Goal: Transaction & Acquisition: Book appointment/travel/reservation

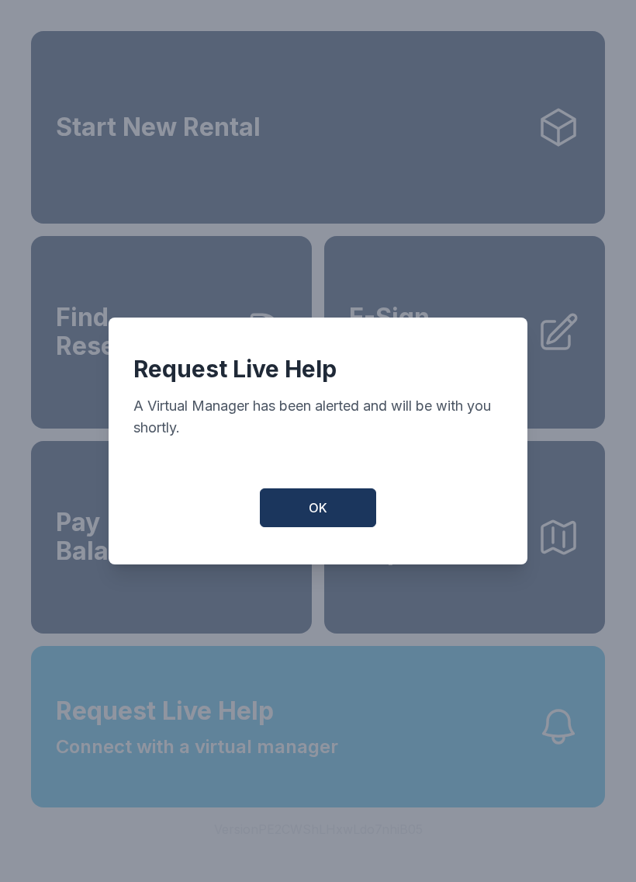
click at [321, 517] on span "OK" at bounding box center [318, 507] width 19 height 19
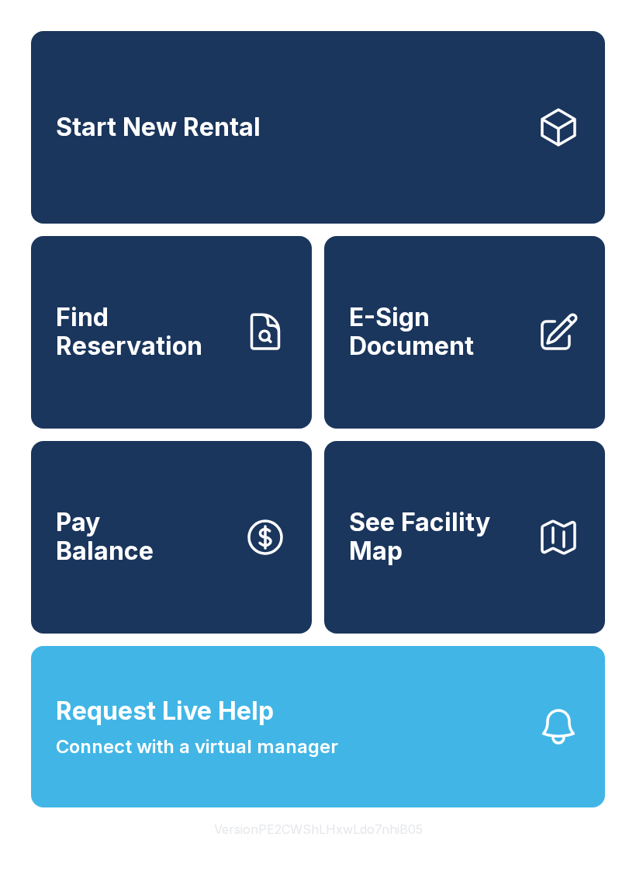
click at [120, 730] on span "Request Live Help" at bounding box center [165, 710] width 218 height 37
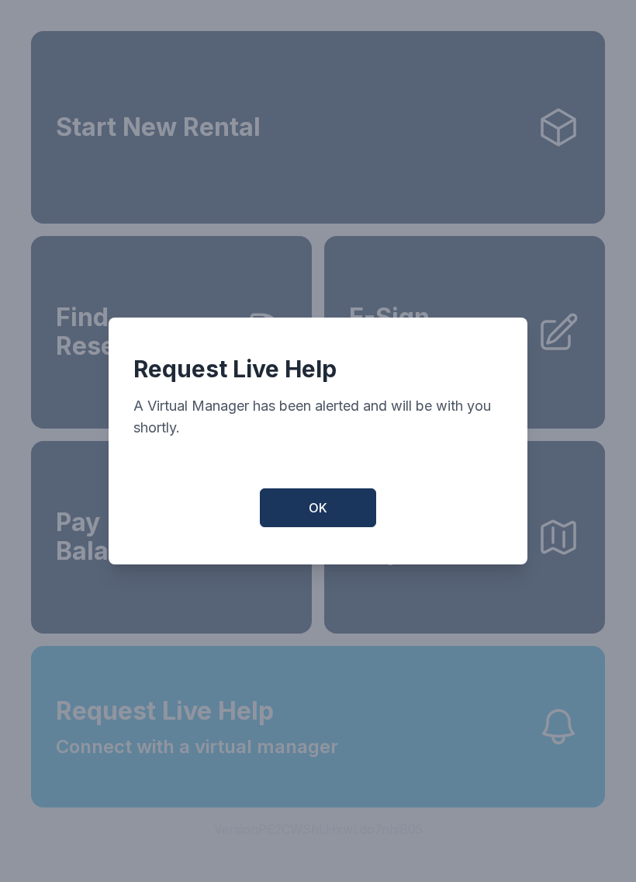
click at [290, 527] on button "OK" at bounding box center [318, 507] width 116 height 39
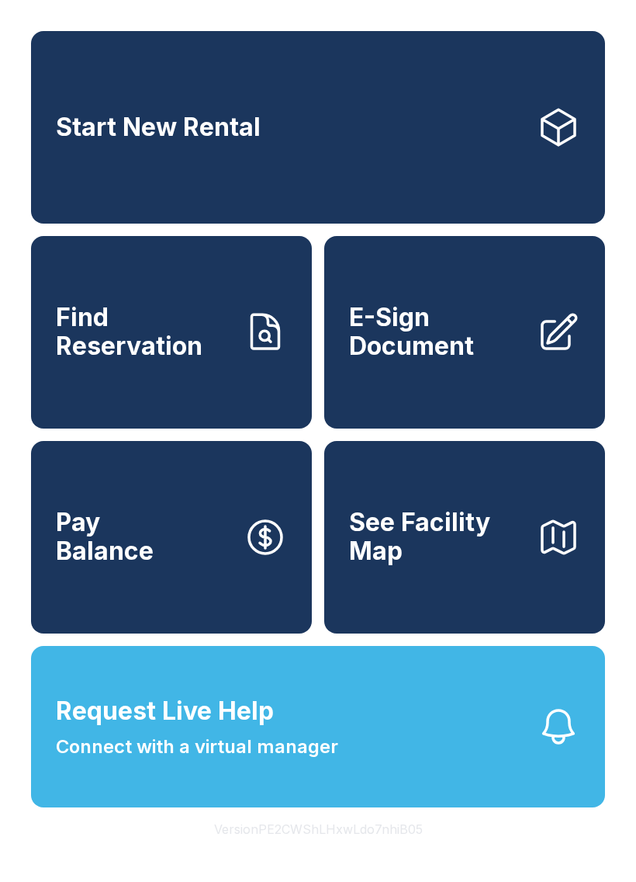
click at [344, 772] on button "Request Live Help Connect with a virtual manager" at bounding box center [318, 726] width 574 height 161
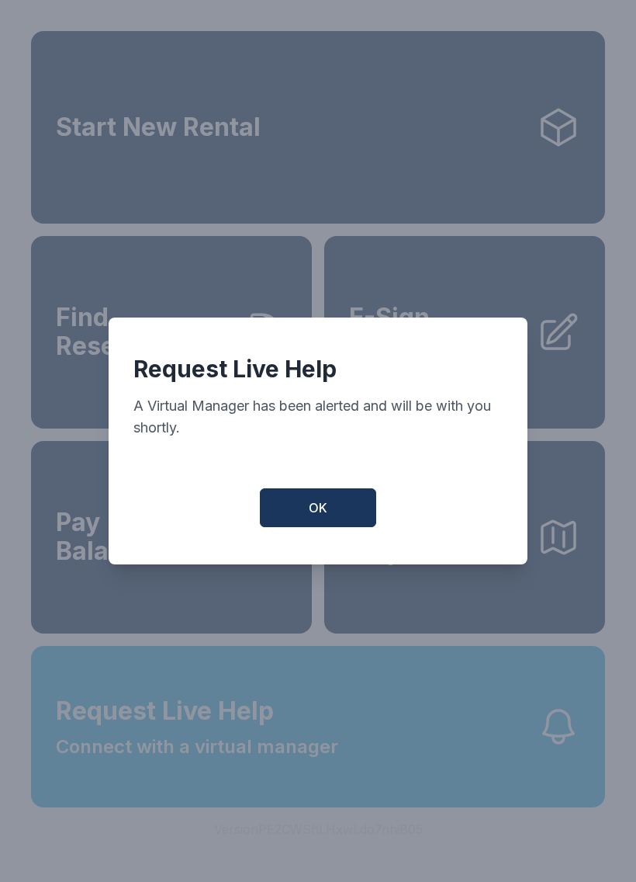
click at [328, 508] on button "OK" at bounding box center [318, 507] width 116 height 39
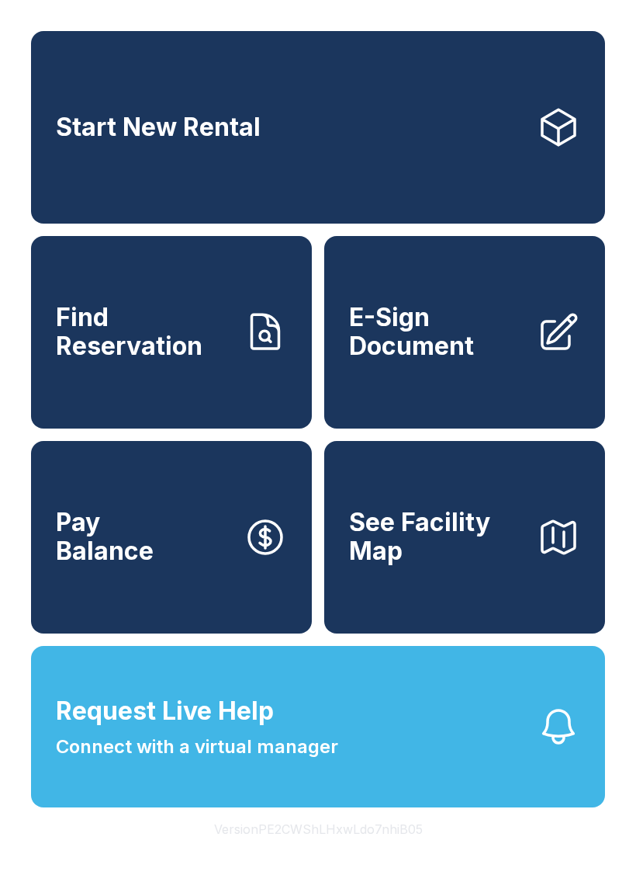
click at [137, 799] on button "Request Live Help Connect with a virtual manager" at bounding box center [318, 726] width 574 height 161
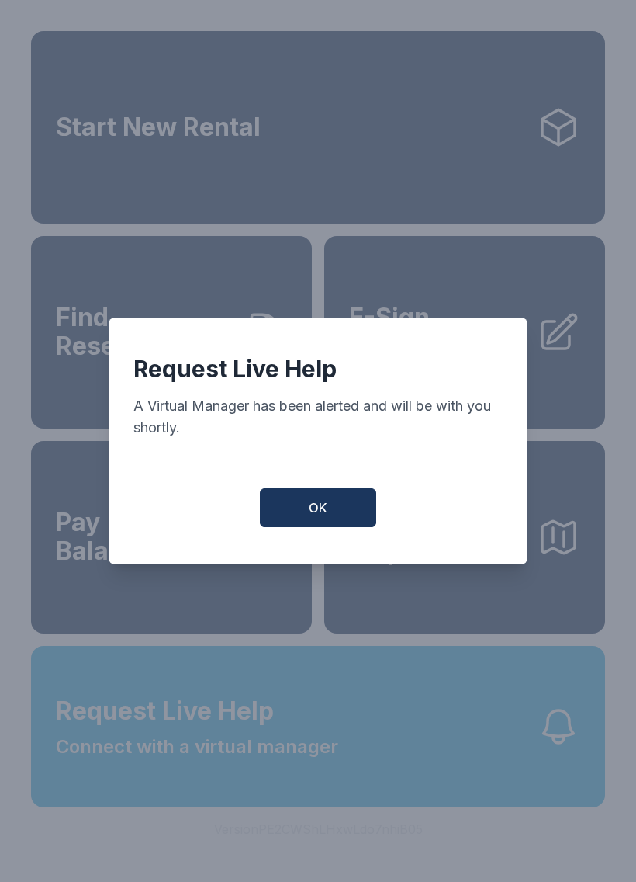
click at [301, 511] on button "OK" at bounding box center [318, 507] width 116 height 39
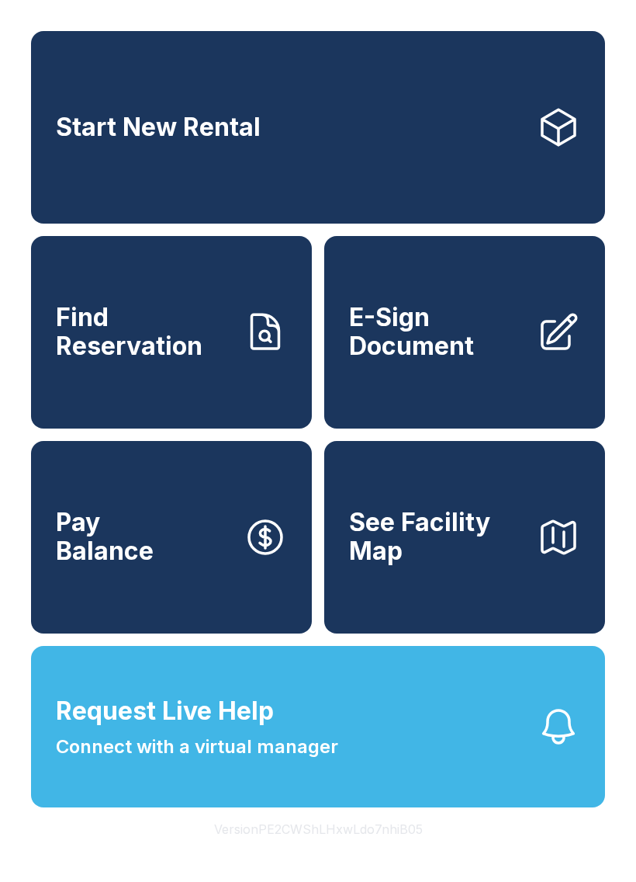
click at [345, 792] on button "Request Live Help Connect with a virtual manager" at bounding box center [318, 726] width 574 height 161
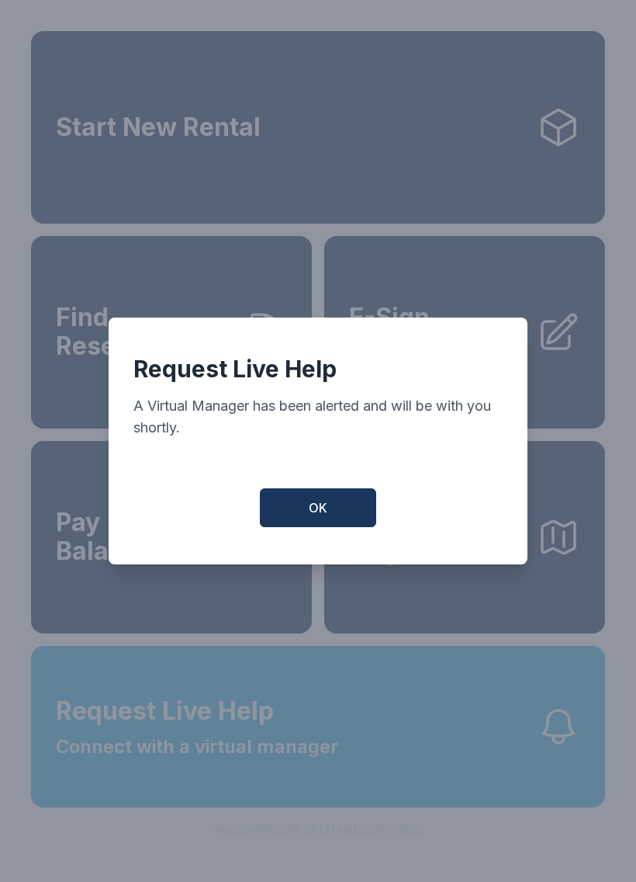
click at [296, 521] on button "OK" at bounding box center [318, 507] width 116 height 39
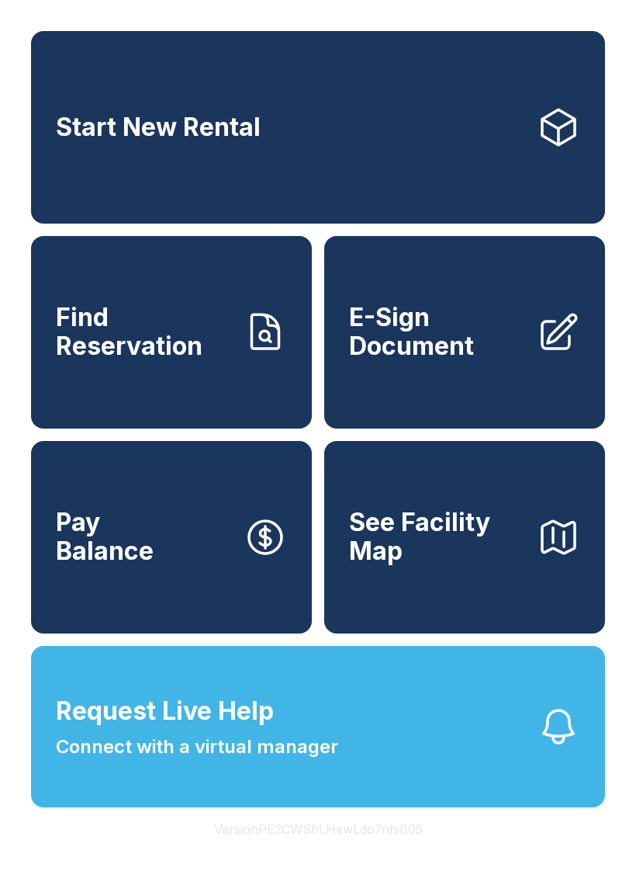
click at [60, 380] on link "Find Reservation" at bounding box center [171, 332] width 281 height 192
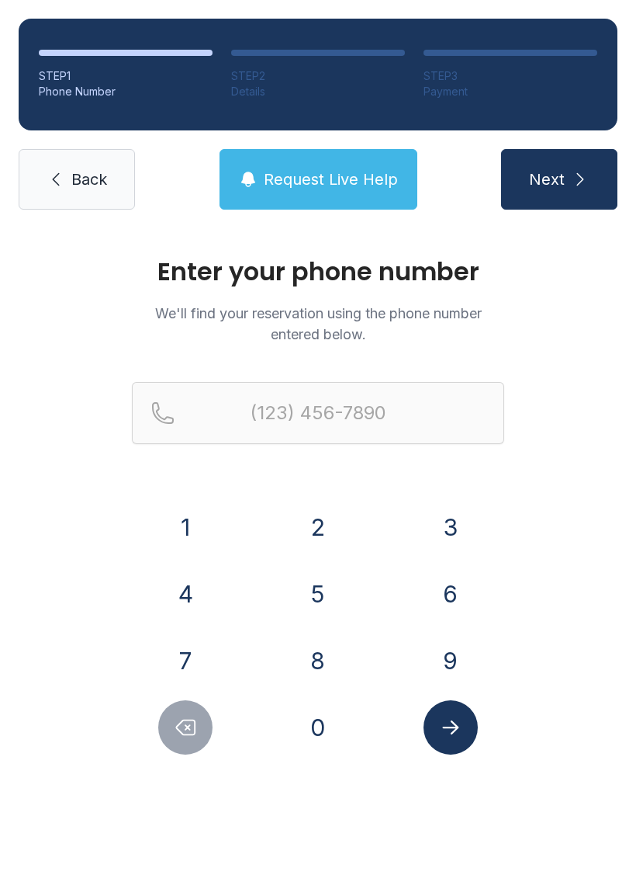
click at [348, 179] on span "Request Live Help" at bounding box center [331, 179] width 134 height 22
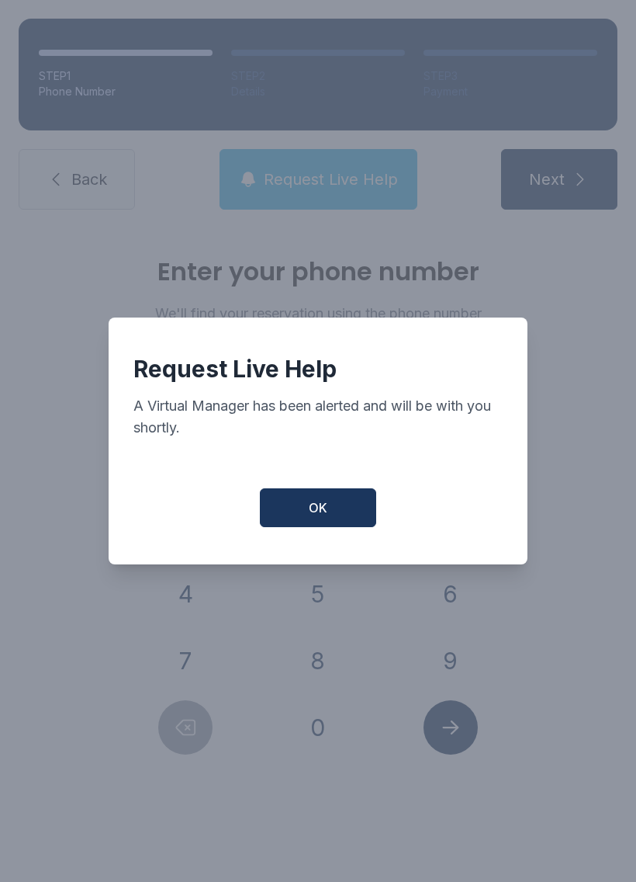
click at [326, 525] on button "OK" at bounding box center [318, 507] width 116 height 39
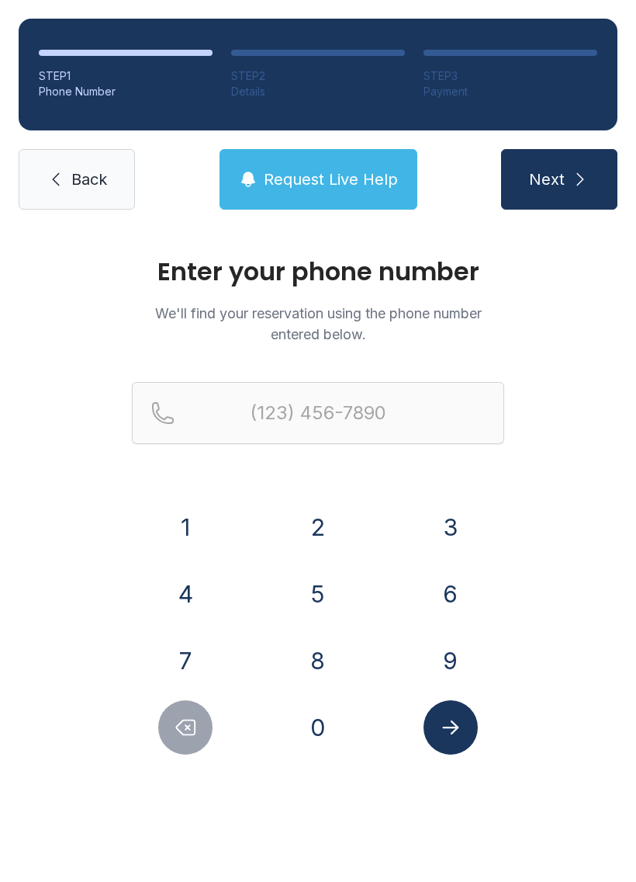
click at [352, 190] on button "Request Live Help" at bounding box center [319, 179] width 198 height 61
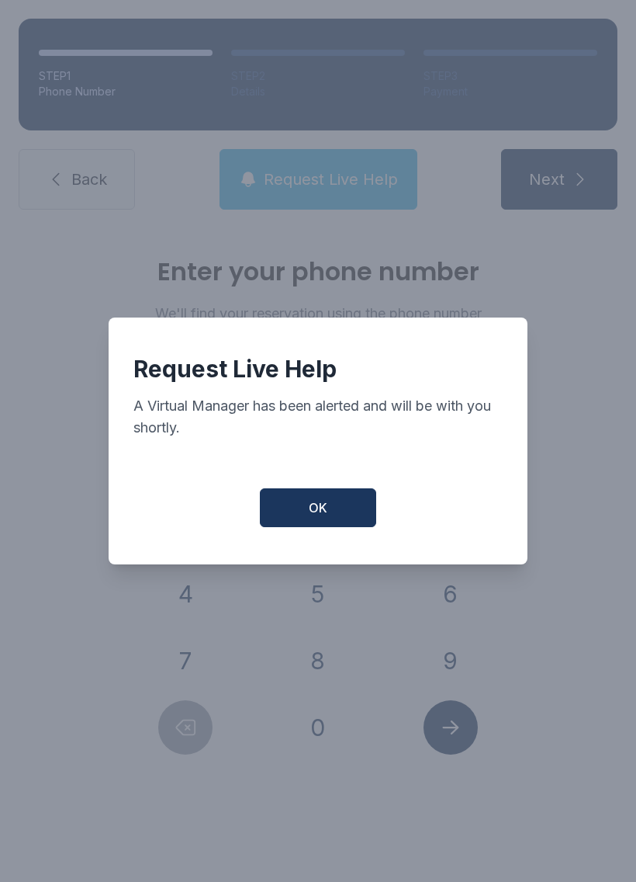
click at [307, 527] on button "OK" at bounding box center [318, 507] width 116 height 39
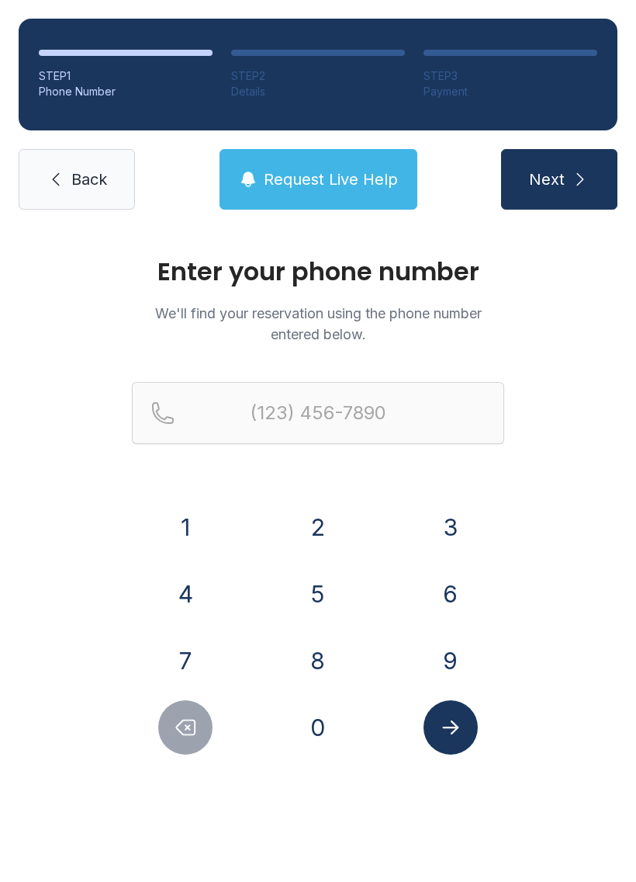
click at [189, 595] on button "4" at bounding box center [185, 594] width 54 height 54
click at [454, 588] on button "6" at bounding box center [451, 594] width 54 height 54
click at [441, 653] on button "9" at bounding box center [451, 660] width 54 height 54
click at [163, 587] on button "4" at bounding box center [185, 594] width 54 height 54
click at [464, 660] on button "9" at bounding box center [451, 660] width 54 height 54
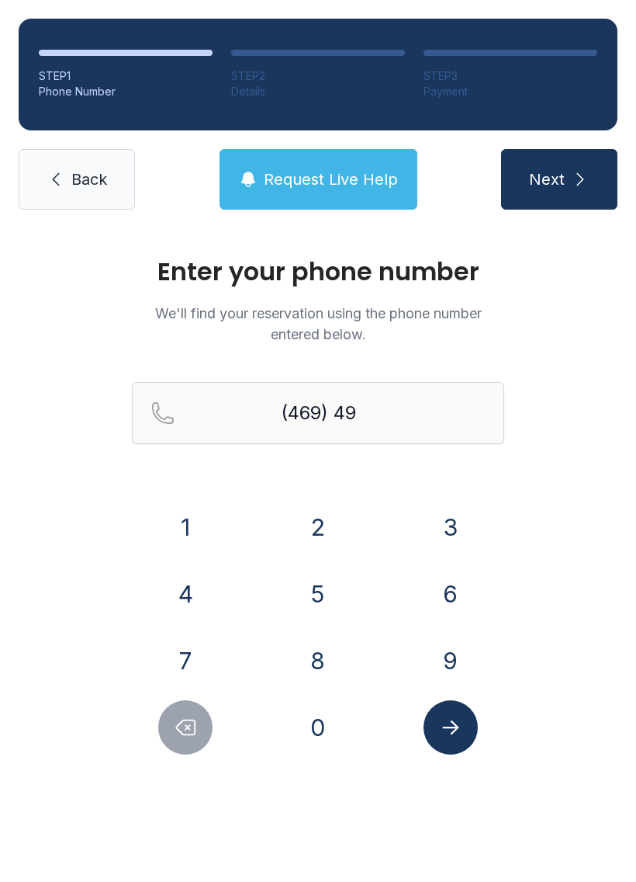
click at [179, 672] on button "7" at bounding box center [185, 660] width 54 height 54
click at [452, 671] on button "9" at bounding box center [451, 660] width 54 height 54
click at [174, 523] on button "1" at bounding box center [185, 527] width 54 height 54
click at [197, 679] on button "7" at bounding box center [185, 660] width 54 height 54
click at [454, 667] on button "9" at bounding box center [451, 660] width 54 height 54
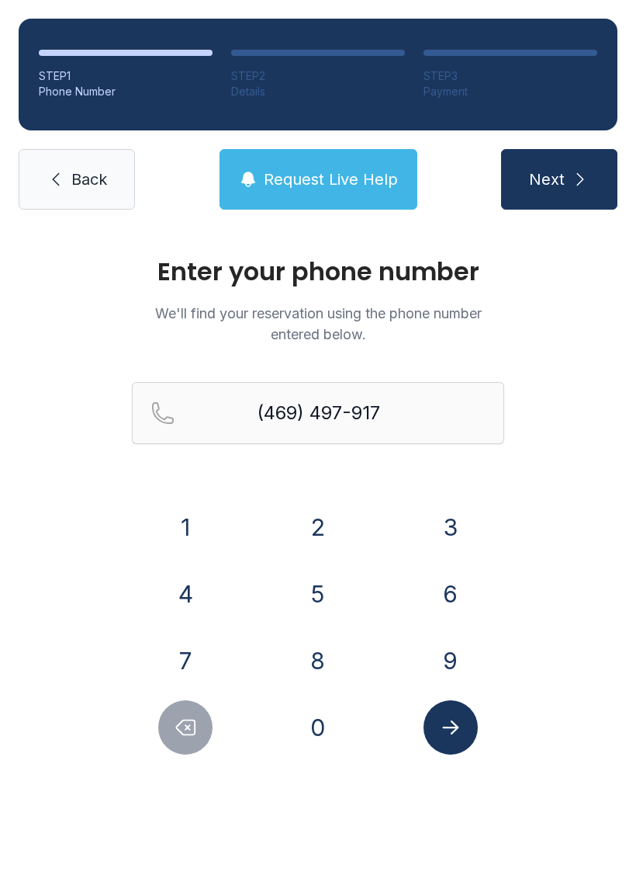
type input "[PHONE_NUMBER]"
click at [448, 731] on icon "Submit lookup form" at bounding box center [450, 727] width 23 height 23
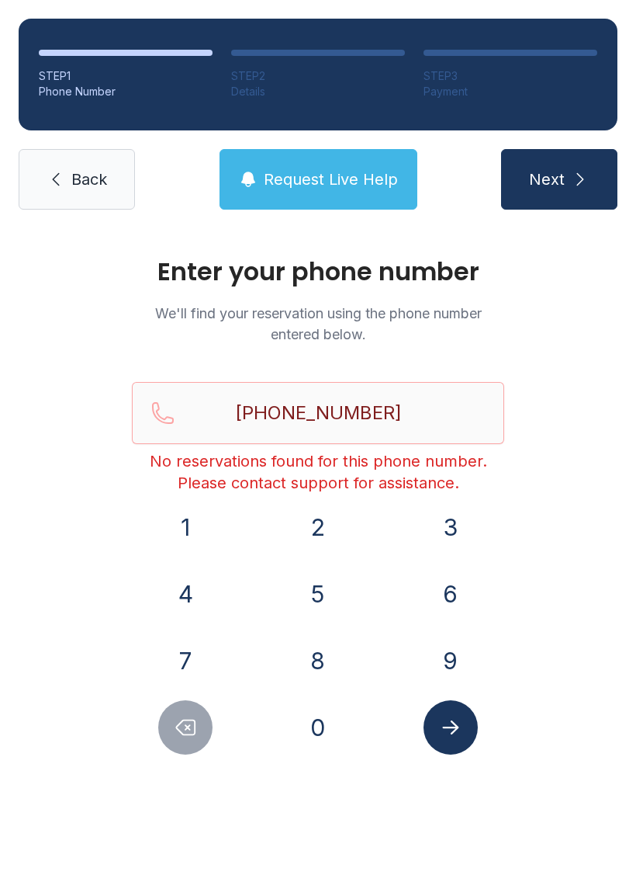
click at [75, 184] on span "Back" at bounding box center [89, 179] width 36 height 22
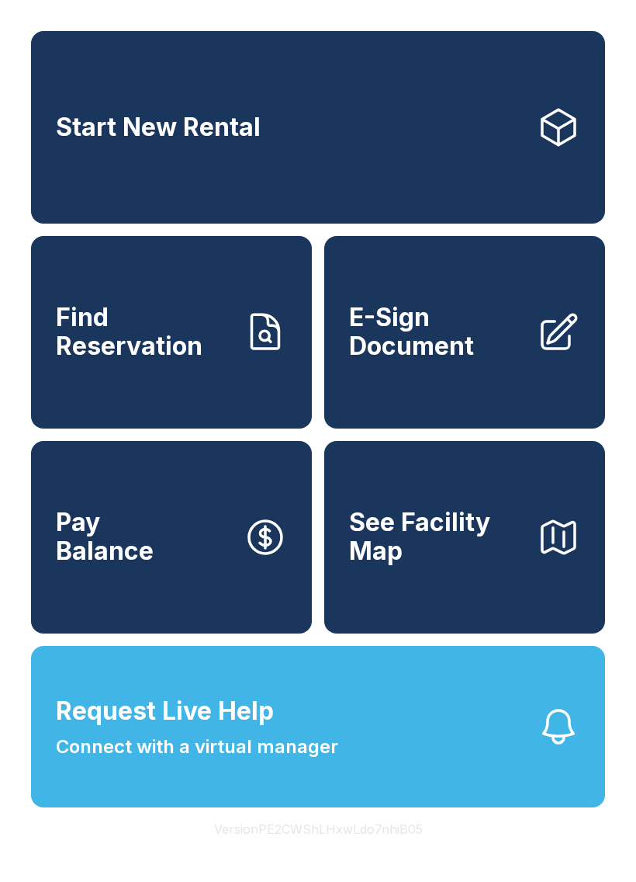
click at [589, 206] on link "Start New Rental" at bounding box center [318, 127] width 574 height 192
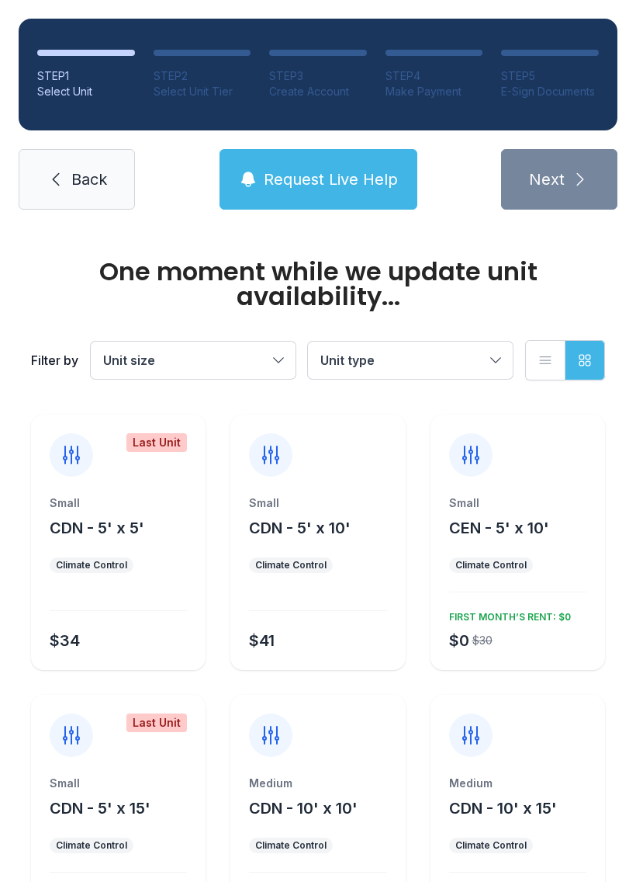
click at [531, 543] on div "Small CEN - 5' x 10' Climate Control $0 $30 FIRST MONTH’S RENT: $0" at bounding box center [518, 582] width 175 height 175
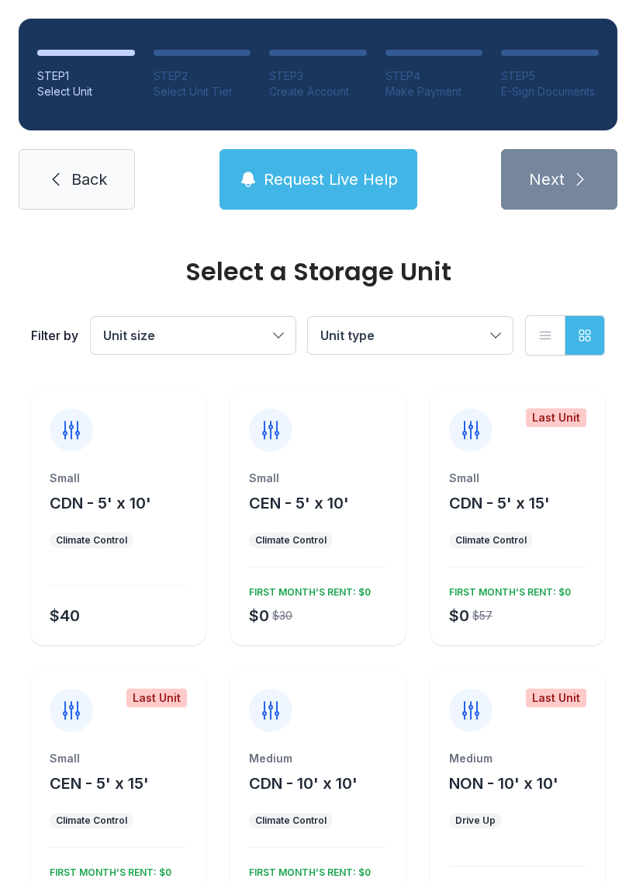
click at [54, 200] on link "Back" at bounding box center [77, 179] width 116 height 61
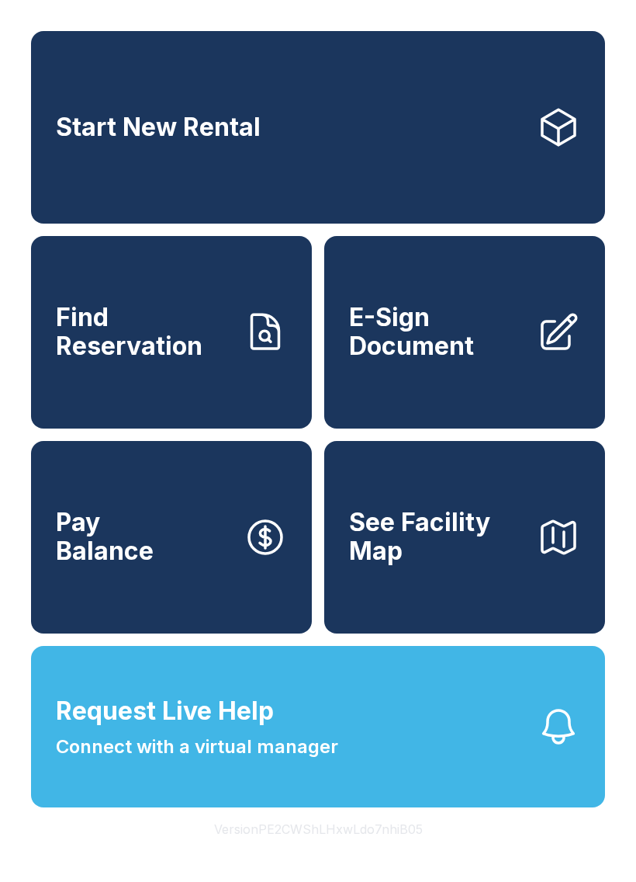
click at [535, 779] on button "Request Live Help Connect with a virtual manager" at bounding box center [318, 726] width 574 height 161
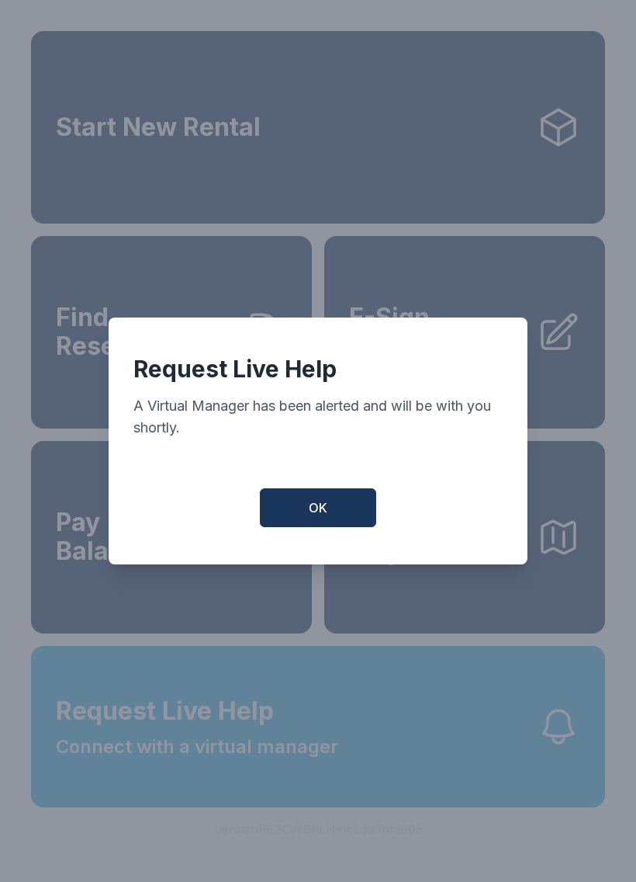
click at [328, 511] on button "OK" at bounding box center [318, 507] width 116 height 39
